Goal: Transaction & Acquisition: Purchase product/service

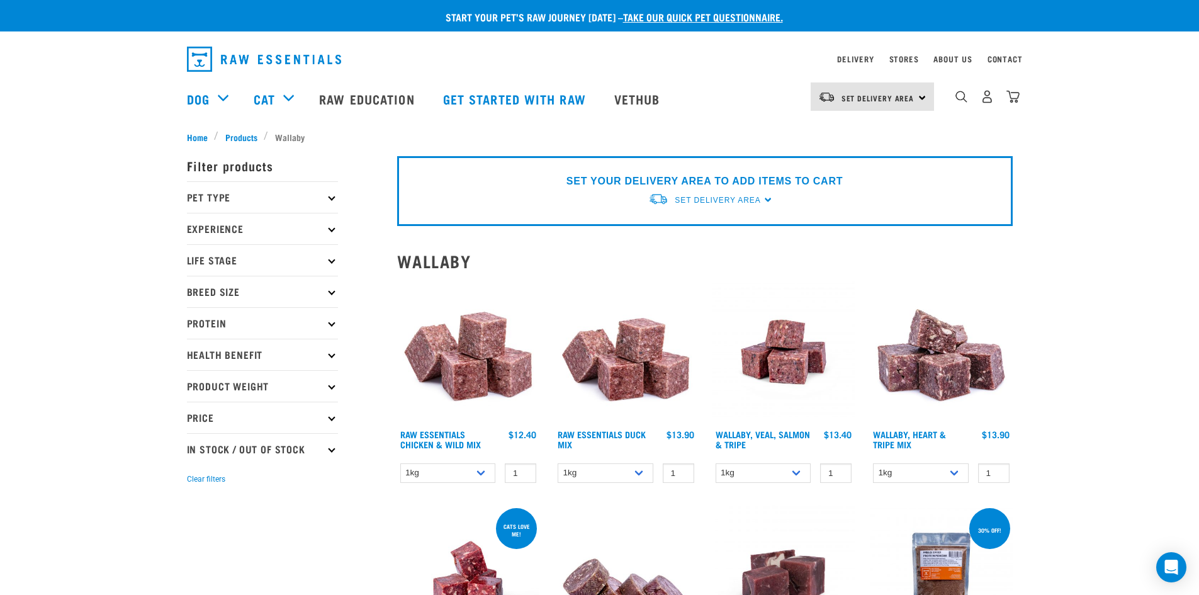
click at [335, 328] on p "Protein" at bounding box center [262, 322] width 151 height 31
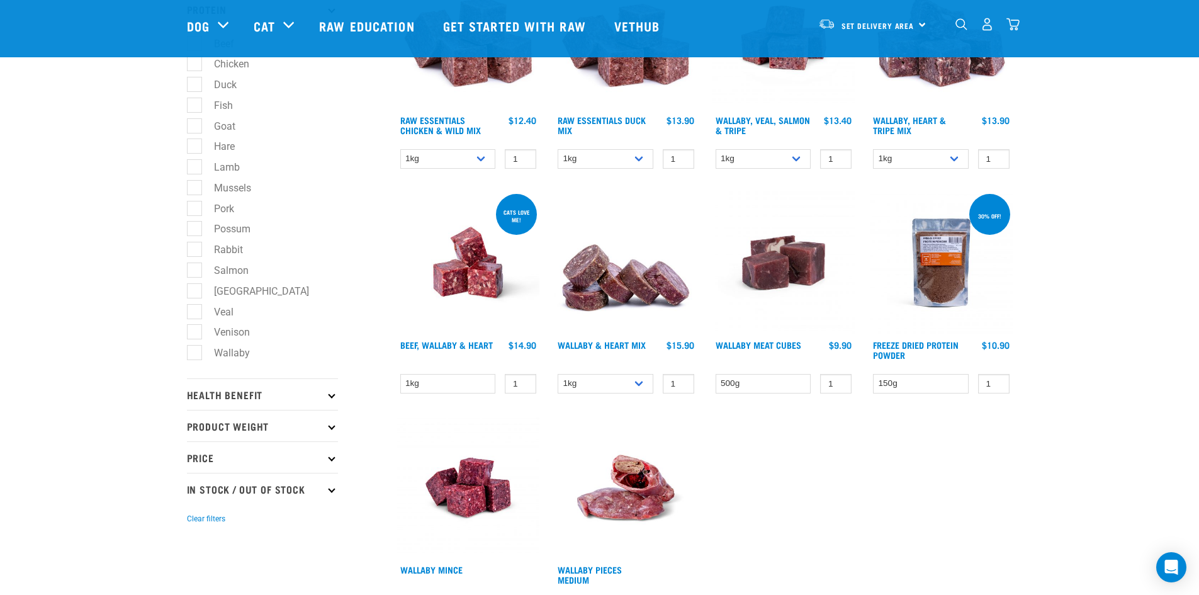
scroll to position [315, 0]
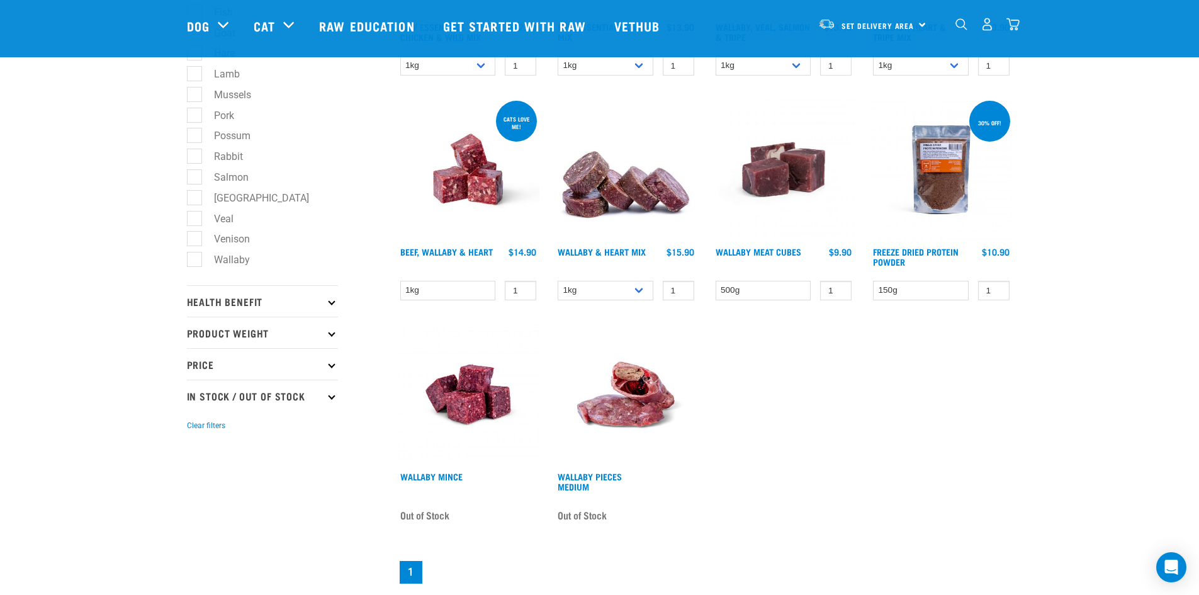
click at [235, 256] on label "Wallaby" at bounding box center [224, 260] width 61 height 16
click at [195, 256] on input "Wallaby" at bounding box center [191, 257] width 8 height 8
checkbox input "true"
click at [470, 386] on img at bounding box center [468, 394] width 143 height 143
